Goal: Task Accomplishment & Management: Use online tool/utility

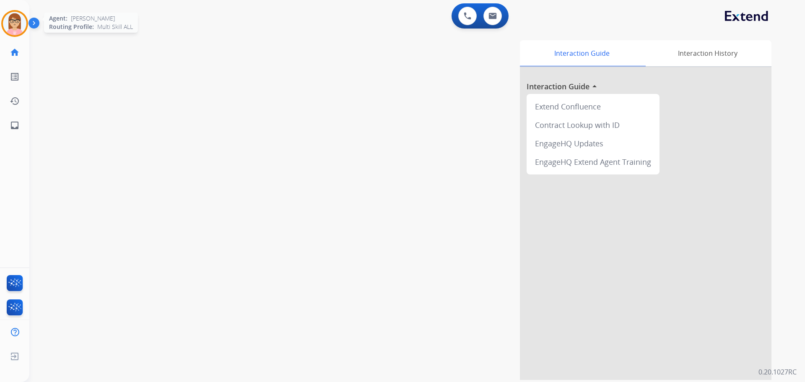
click at [23, 22] on img at bounding box center [14, 23] width 23 height 23
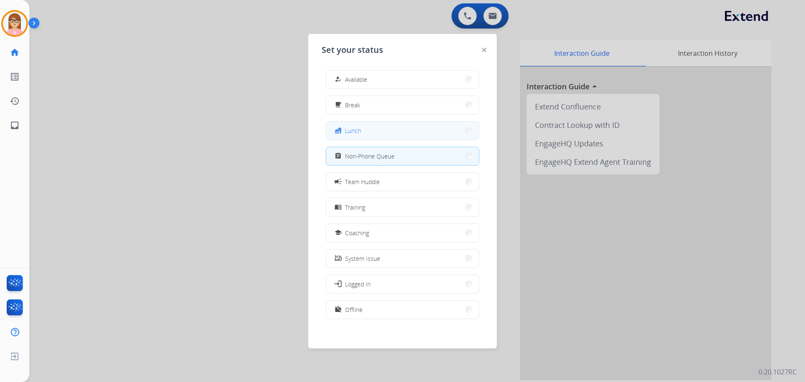
click at [383, 133] on button "fastfood Lunch" at bounding box center [402, 131] width 153 height 18
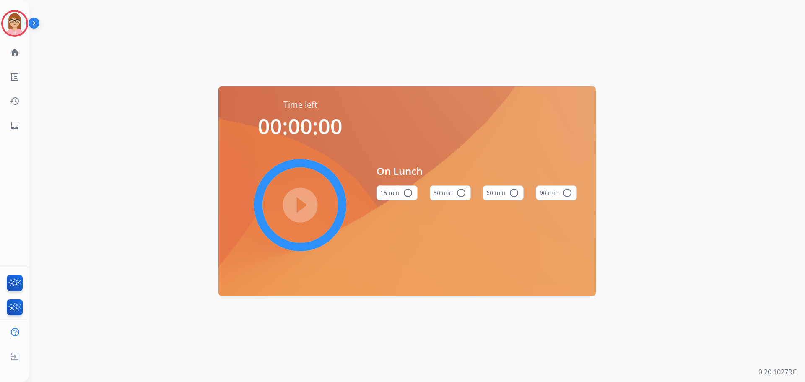
click at [509, 194] on mat-icon "radio_button_unchecked" at bounding box center [514, 193] width 10 height 10
click at [302, 210] on mat-icon "play_circle_filled" at bounding box center [300, 205] width 10 height 10
